Goal: Navigation & Orientation: Find specific page/section

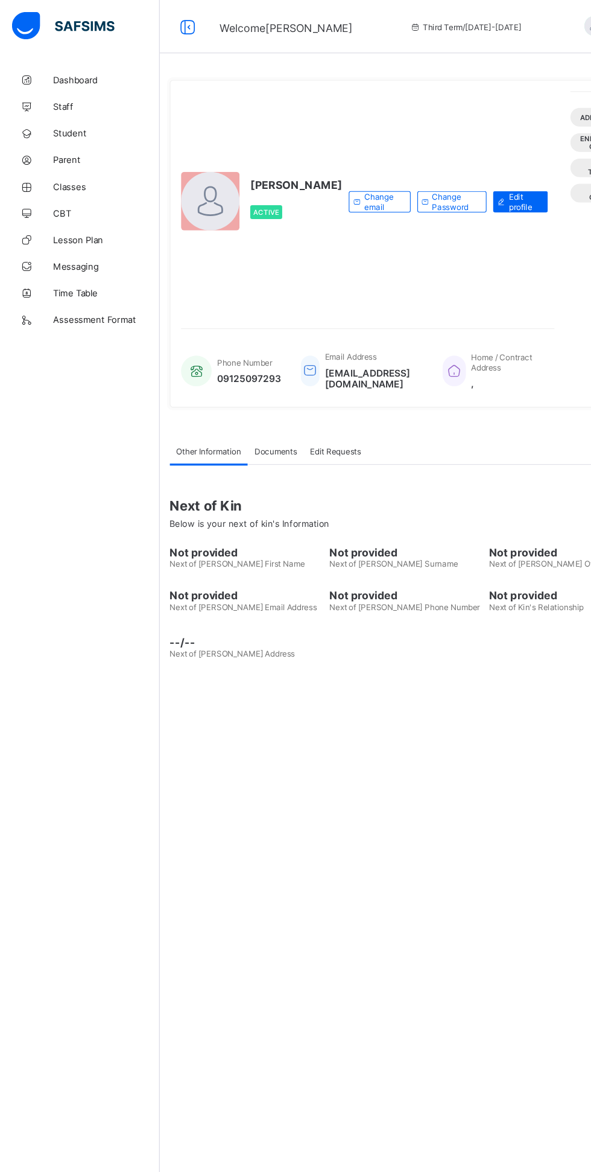
click at [42, 177] on link "Classes" at bounding box center [72, 169] width 145 height 24
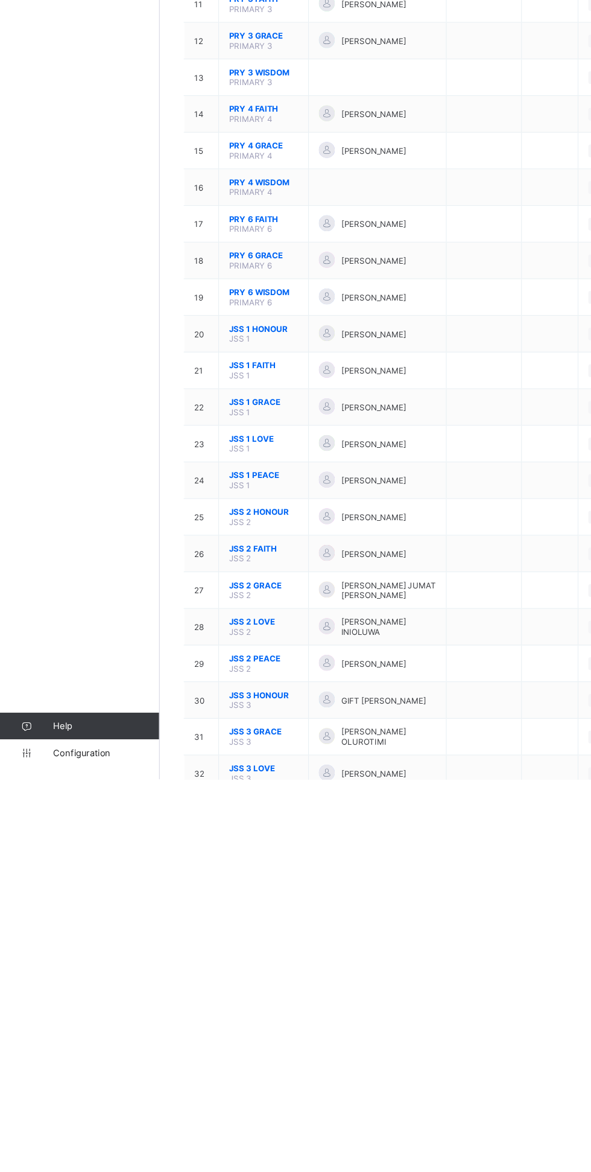
scroll to position [116, 0]
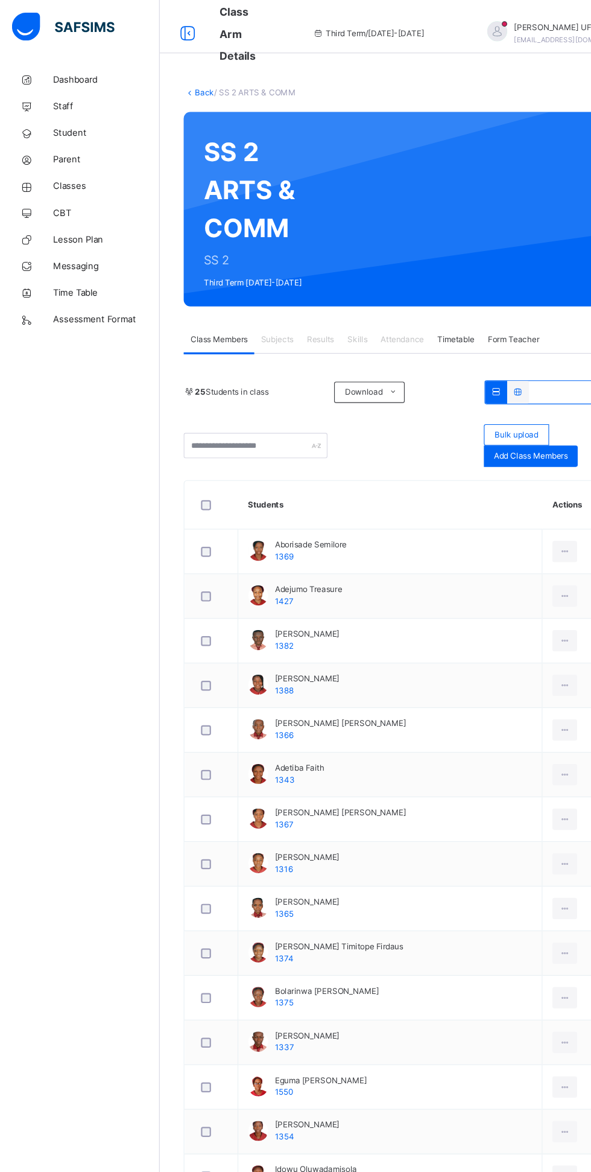
click at [500, 31] on div "GABRIEL UFOT gabrielvictorufot26@gmail.com" at bounding box center [519, 30] width 107 height 22
click at [514, 188] on span "Logout" at bounding box center [554, 182] width 80 height 16
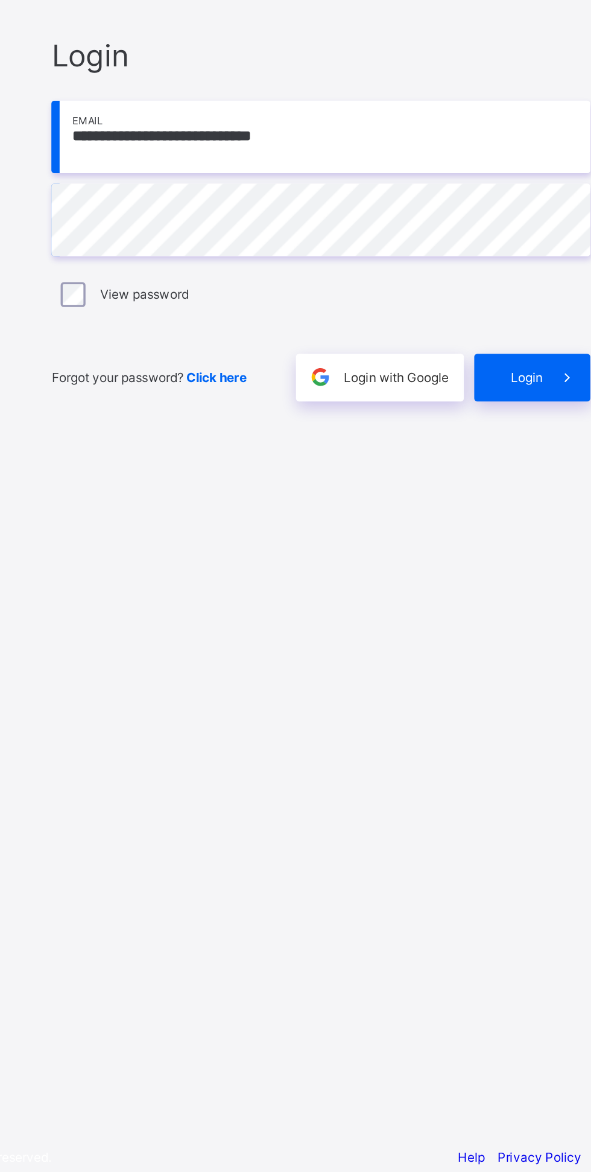
click at [540, 695] on icon at bounding box center [537, 689] width 13 height 11
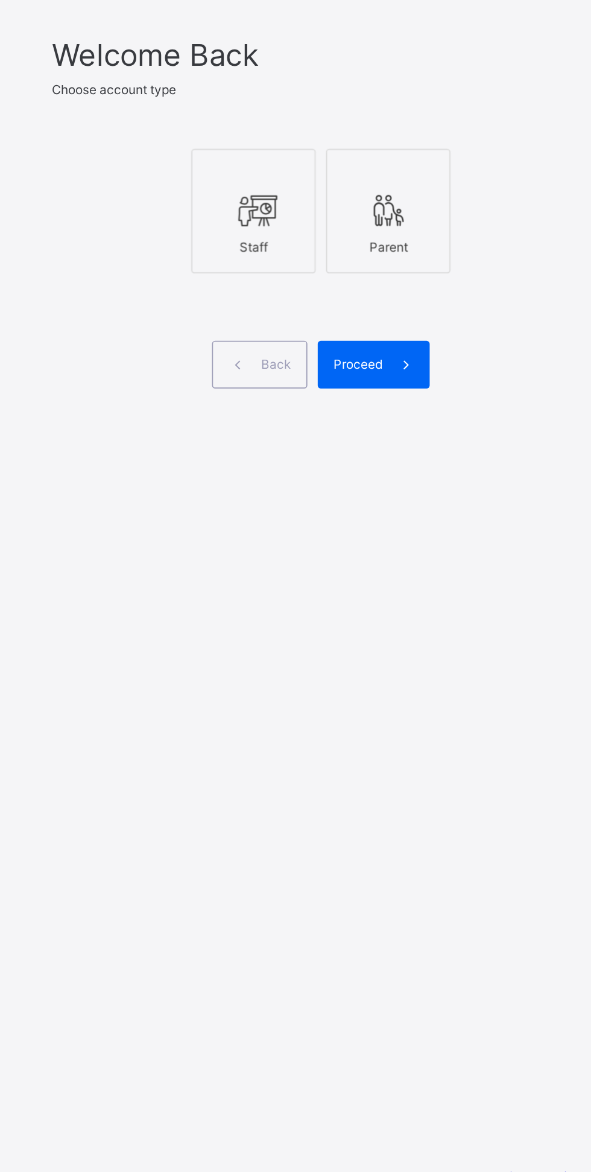
click at [373, 592] on div at bounding box center [354, 581] width 59 height 22
click at [446, 676] on icon at bounding box center [444, 670] width 13 height 11
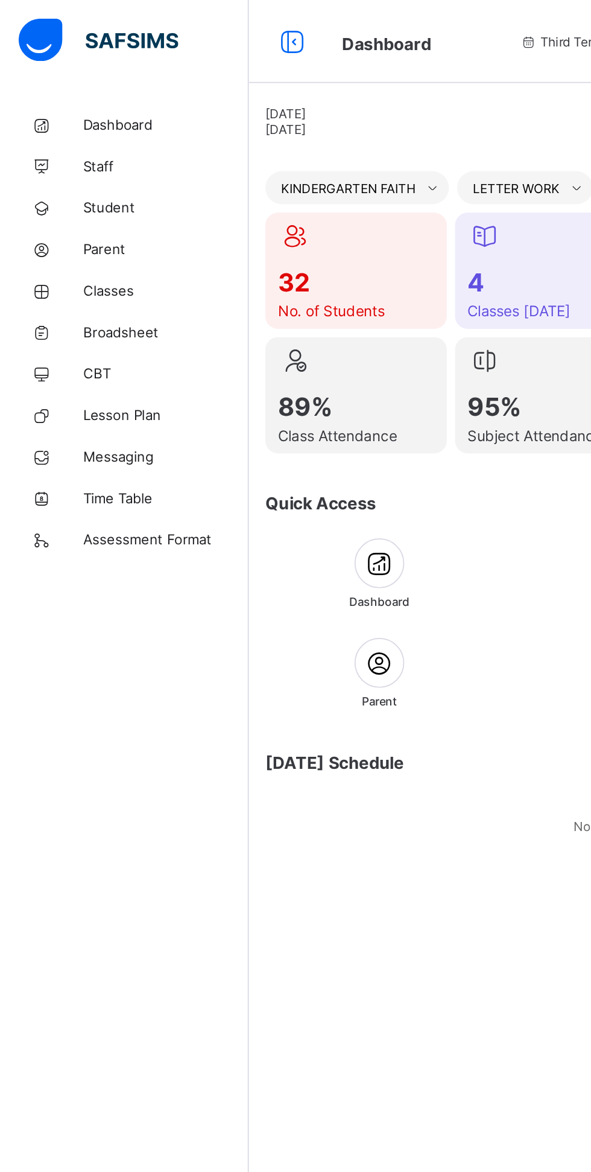
click at [93, 170] on span "Classes" at bounding box center [96, 169] width 97 height 10
